Goal: Task Accomplishment & Management: Manage account settings

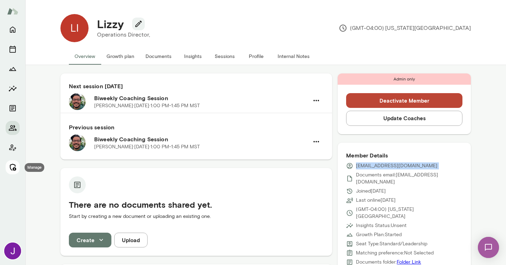
click at [13, 167] on icon "Manage" at bounding box center [12, 167] width 8 height 8
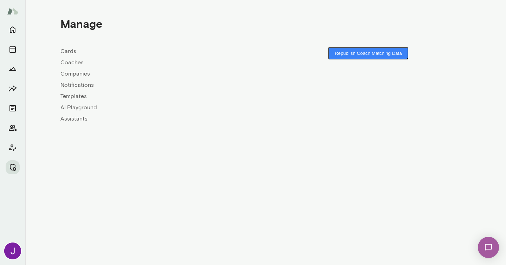
click at [80, 62] on link "Coaches" at bounding box center [162, 62] width 205 height 8
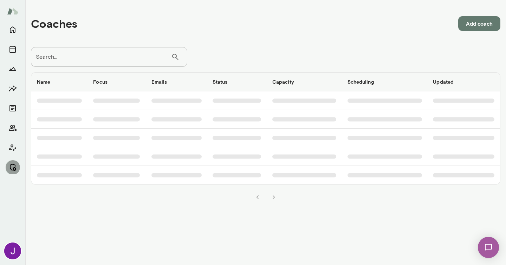
click at [13, 166] on icon "Manage" at bounding box center [12, 167] width 8 height 8
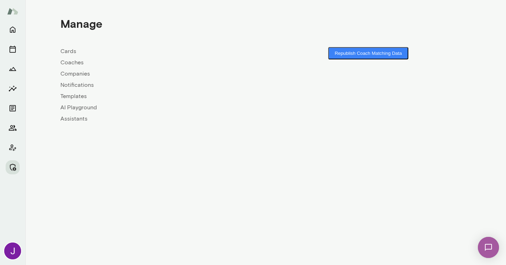
click at [82, 75] on link "Companies" at bounding box center [162, 74] width 205 height 8
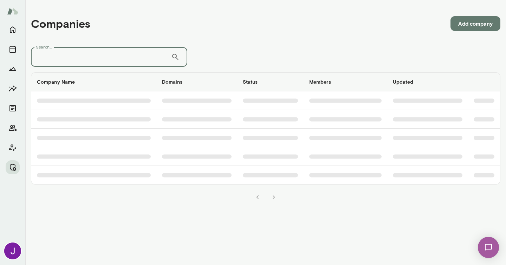
click at [100, 59] on input "Search..." at bounding box center [101, 57] width 140 height 20
type input "*****"
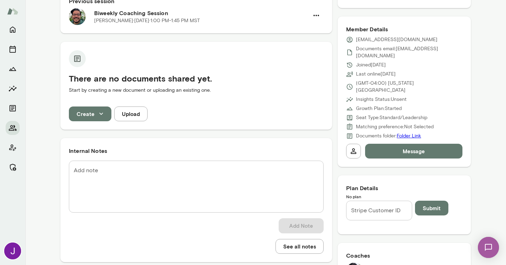
scroll to position [127, 0]
click at [362, 200] on div "Stripe Customer ID Stripe Customer ID" at bounding box center [379, 210] width 66 height 20
paste input "**********"
type input "**********"
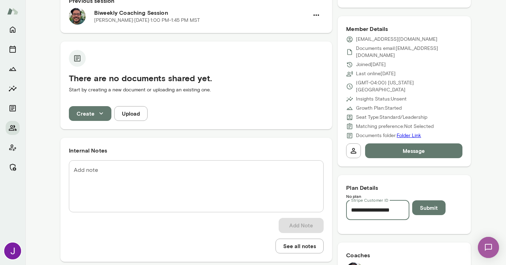
click at [427, 200] on button "Submit" at bounding box center [428, 207] width 33 height 15
click at [430, 200] on button "Submit" at bounding box center [428, 207] width 33 height 15
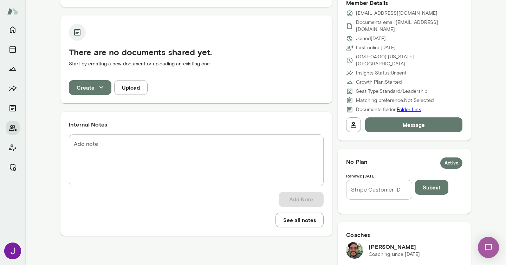
click at [378, 180] on input "Stripe Customer ID" at bounding box center [379, 190] width 66 height 20
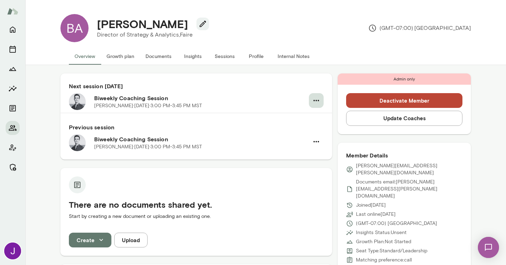
click at [318, 99] on icon "button" at bounding box center [316, 100] width 8 height 8
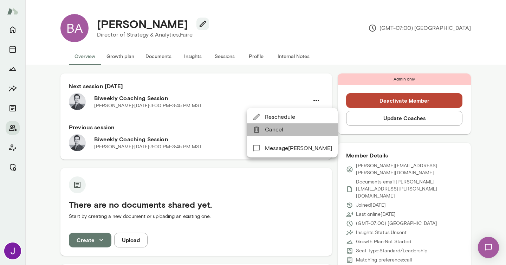
click at [294, 134] on span "Cancel" at bounding box center [298, 129] width 67 height 8
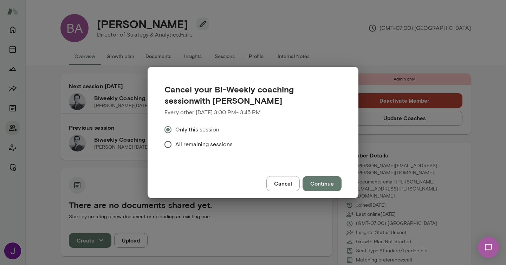
click at [201, 142] on span "All remaining sessions" at bounding box center [203, 144] width 57 height 8
click at [328, 181] on button "Continue" at bounding box center [322, 183] width 39 height 15
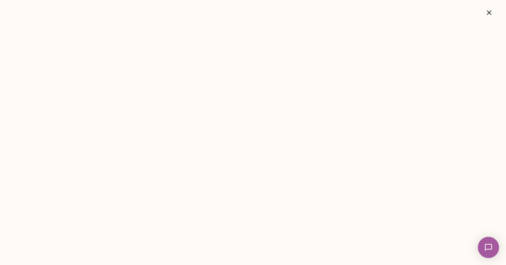
click at [491, 12] on icon "button" at bounding box center [489, 12] width 8 height 8
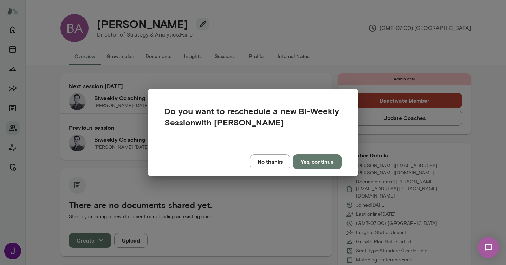
click at [275, 168] on button "No thanks" at bounding box center [270, 161] width 40 height 15
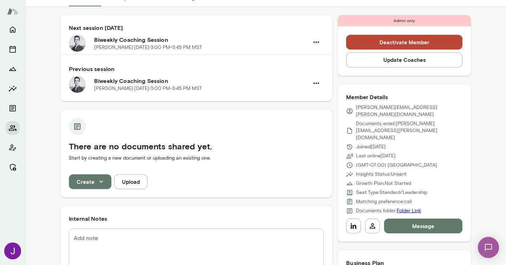
scroll to position [59, 0]
click at [176, 233] on div "* Add note" at bounding box center [196, 254] width 255 height 52
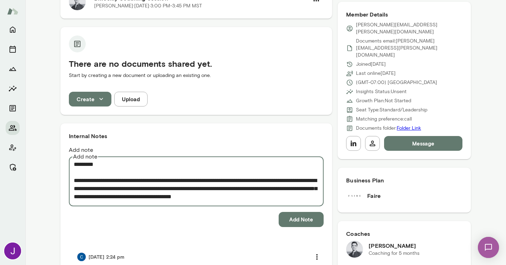
scroll to position [143, 0]
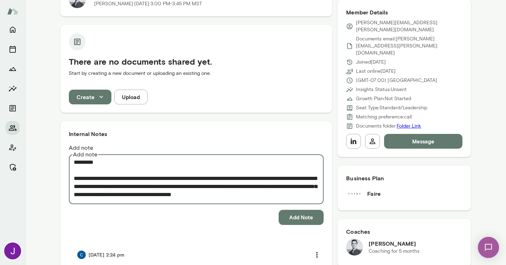
click at [123, 180] on textarea "**********" at bounding box center [196, 178] width 245 height 40
type textarea "**********"
click at [290, 210] on button "Add Note" at bounding box center [301, 217] width 45 height 15
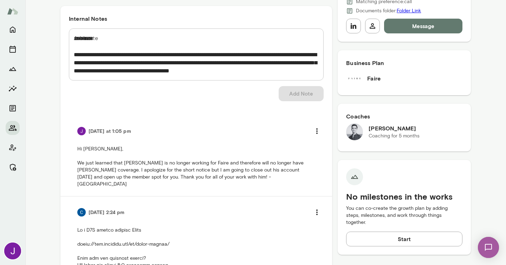
scroll to position [0, 0]
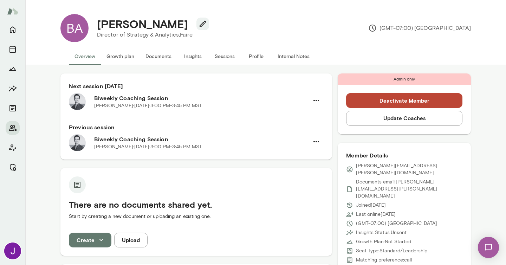
click at [400, 101] on button "Deactivate Member" at bounding box center [404, 100] width 116 height 15
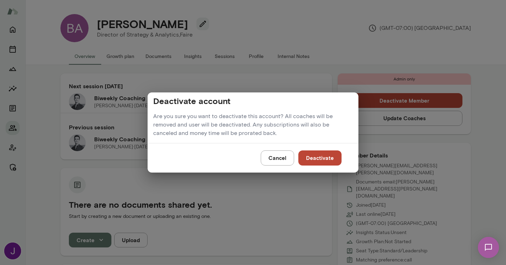
click at [329, 159] on button "Deactivate" at bounding box center [319, 157] width 43 height 15
